Goal: Task Accomplishment & Management: Use online tool/utility

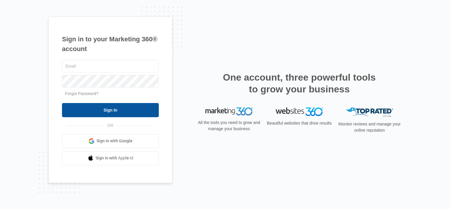
type input "[EMAIL_ADDRESS][DOMAIN_NAME]"
click at [110, 112] on input "Sign In" at bounding box center [110, 110] width 97 height 14
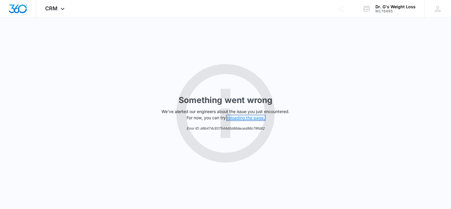
click at [249, 117] on button "reloading the page." at bounding box center [246, 117] width 38 height 5
click at [246, 116] on button "reloading the page." at bounding box center [246, 117] width 38 height 5
